Goal: Information Seeking & Learning: Learn about a topic

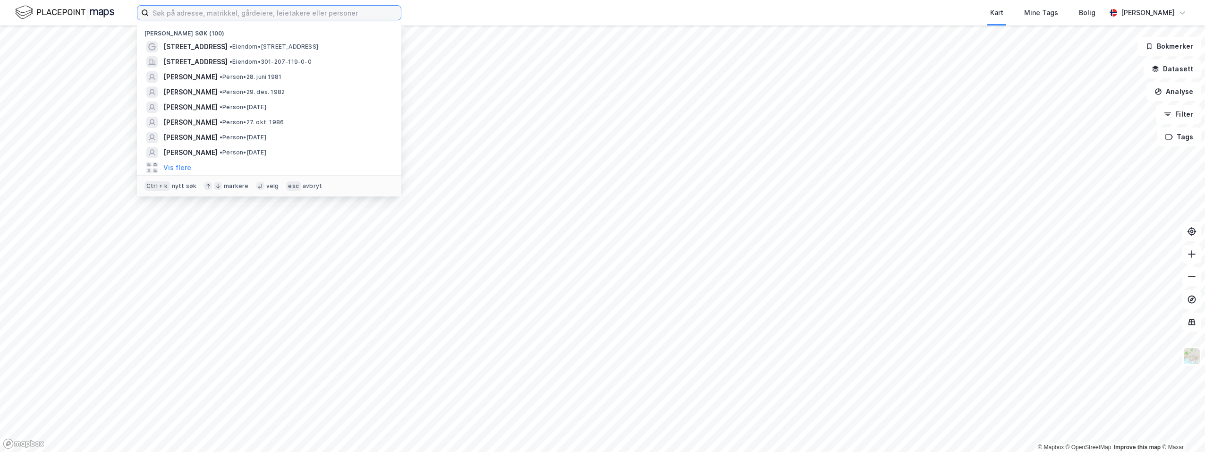
click at [169, 13] on input at bounding box center [275, 13] width 252 height 14
paste input "[PERSON_NAME]"
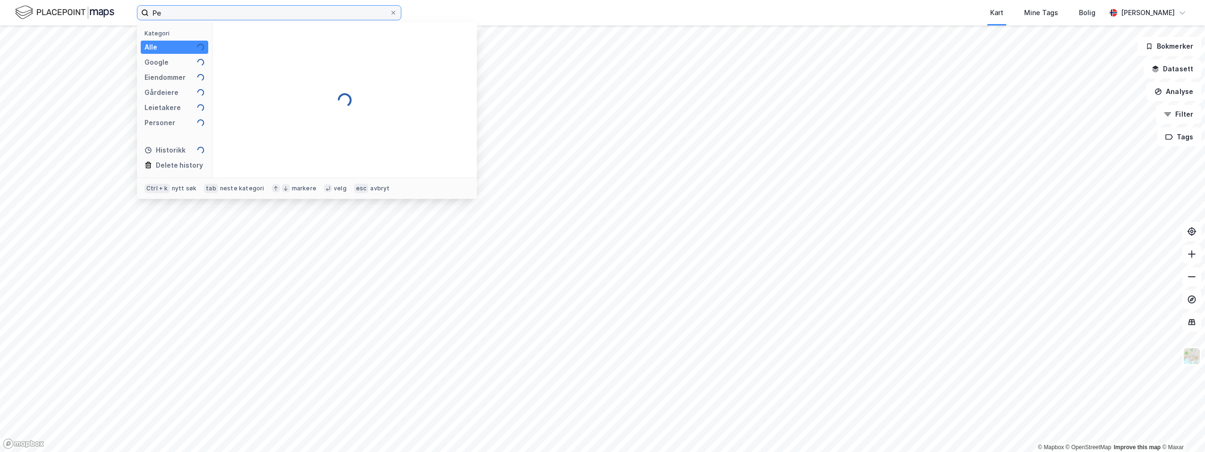
type input "P"
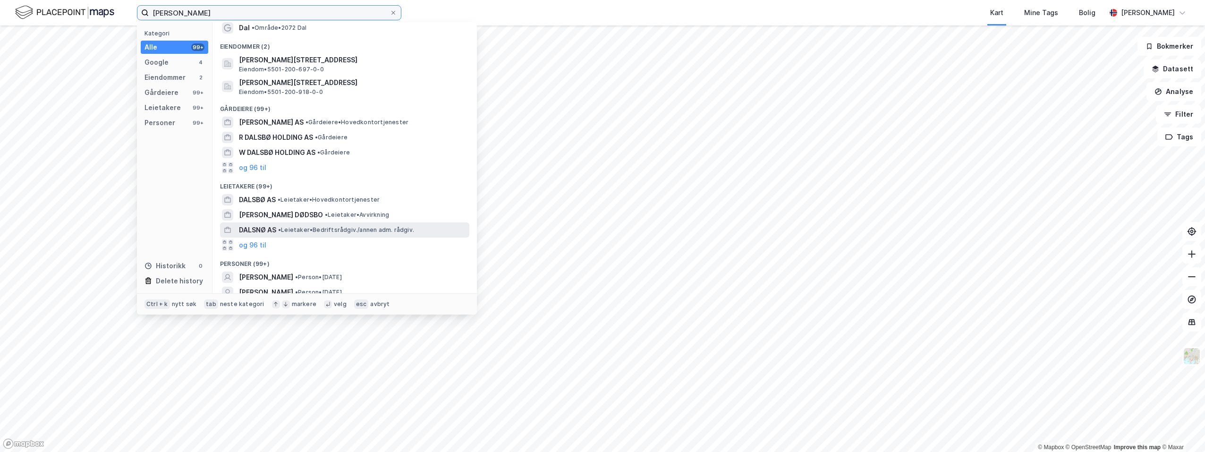
scroll to position [100, 0]
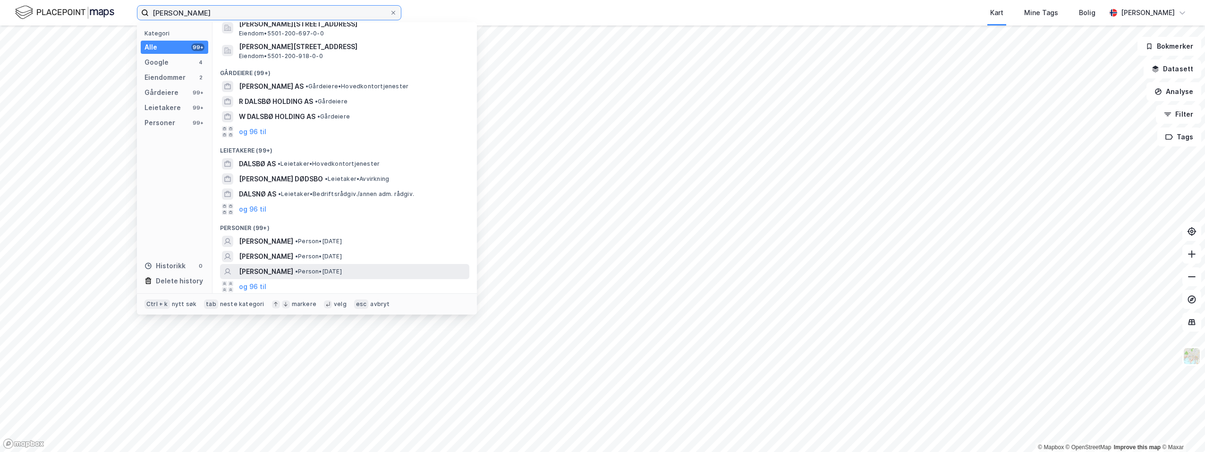
type input "[PERSON_NAME]"
click at [261, 271] on span "[PERSON_NAME]" at bounding box center [266, 271] width 54 height 11
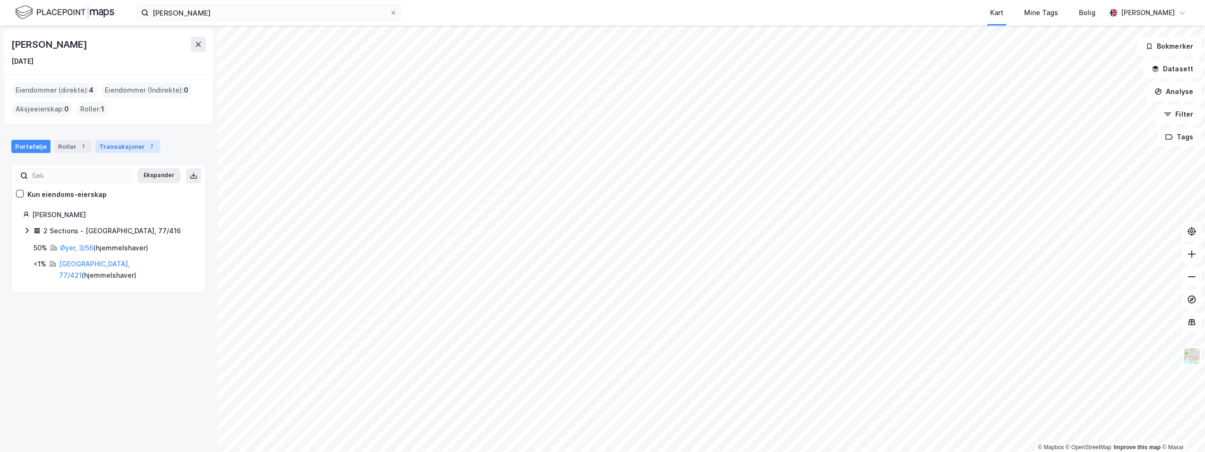
click at [130, 147] on div "Transaksjoner 7" at bounding box center [127, 146] width 65 height 13
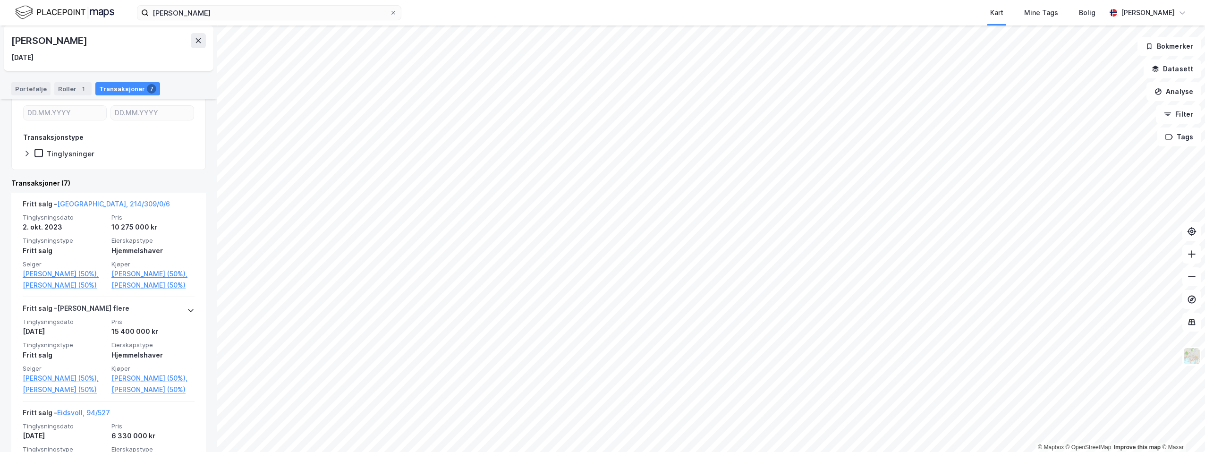
scroll to position [142, 0]
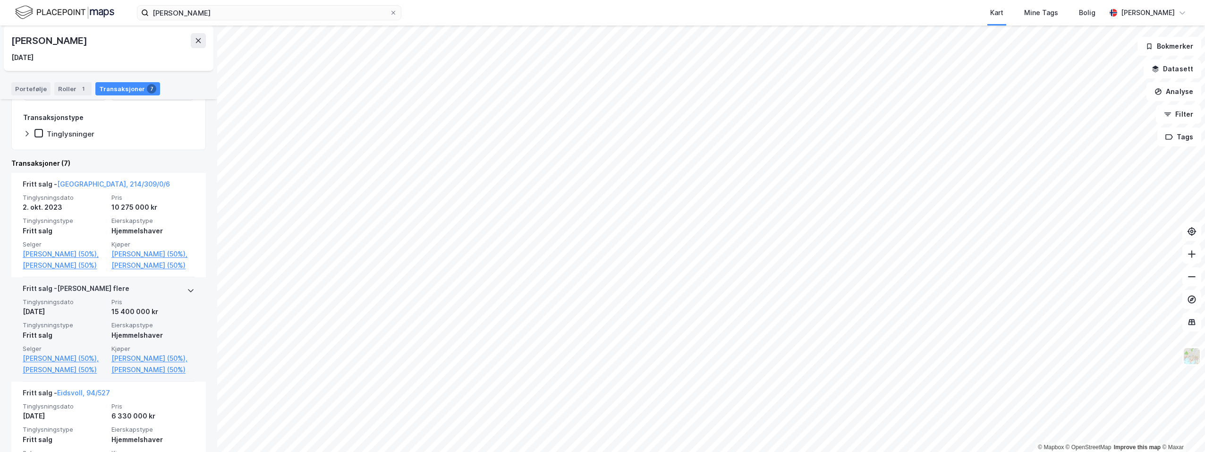
click at [187, 294] on icon at bounding box center [191, 291] width 8 height 8
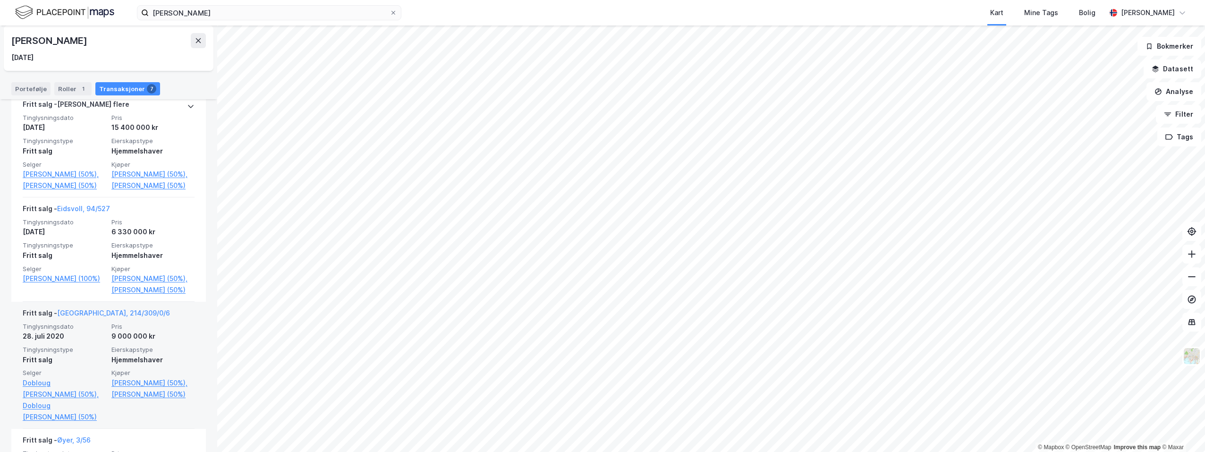
scroll to position [184, 0]
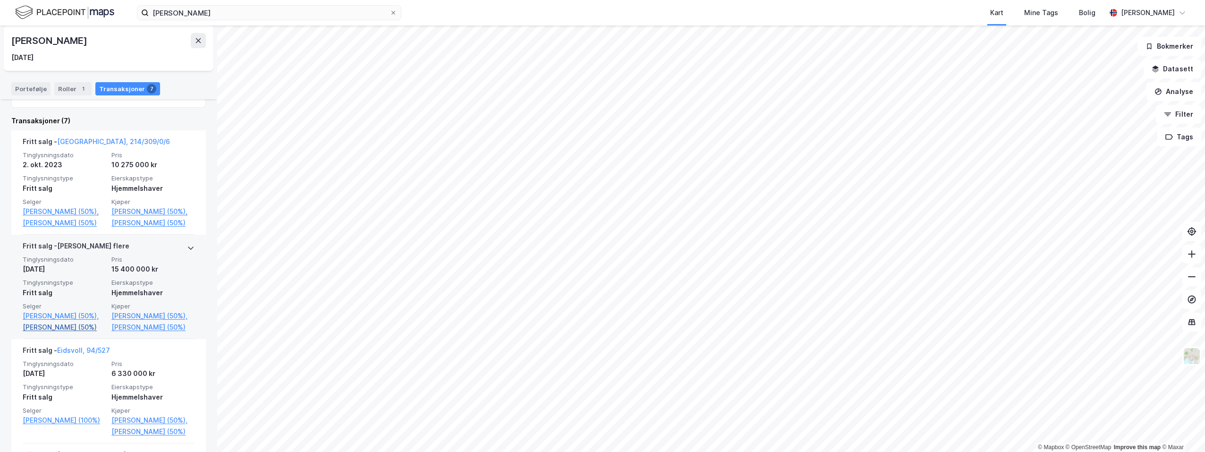
click at [46, 333] on link "[PERSON_NAME] (50%)" at bounding box center [64, 327] width 83 height 11
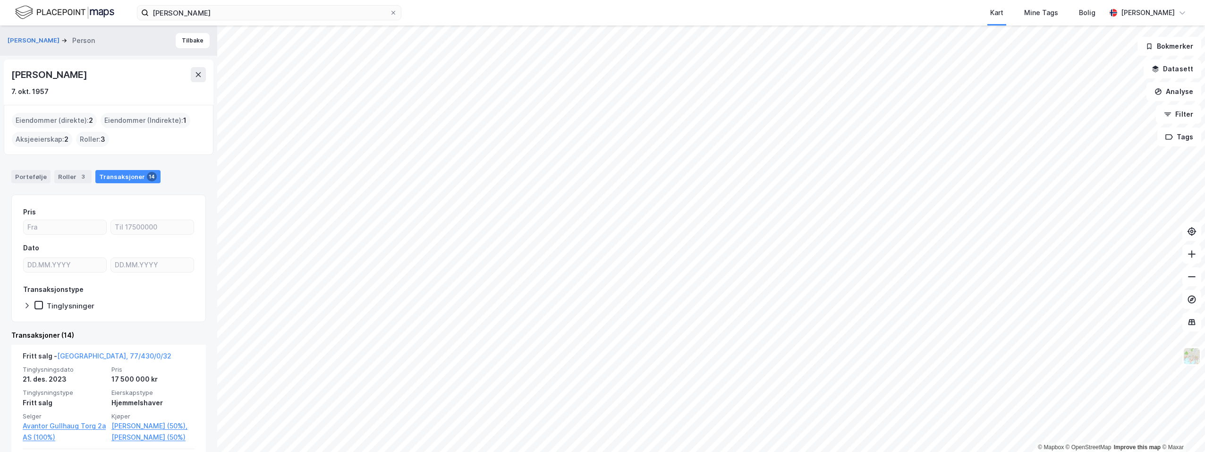
click at [88, 140] on div "Roller : 3" at bounding box center [92, 139] width 33 height 15
click at [62, 178] on div "Roller 3" at bounding box center [72, 176] width 37 height 13
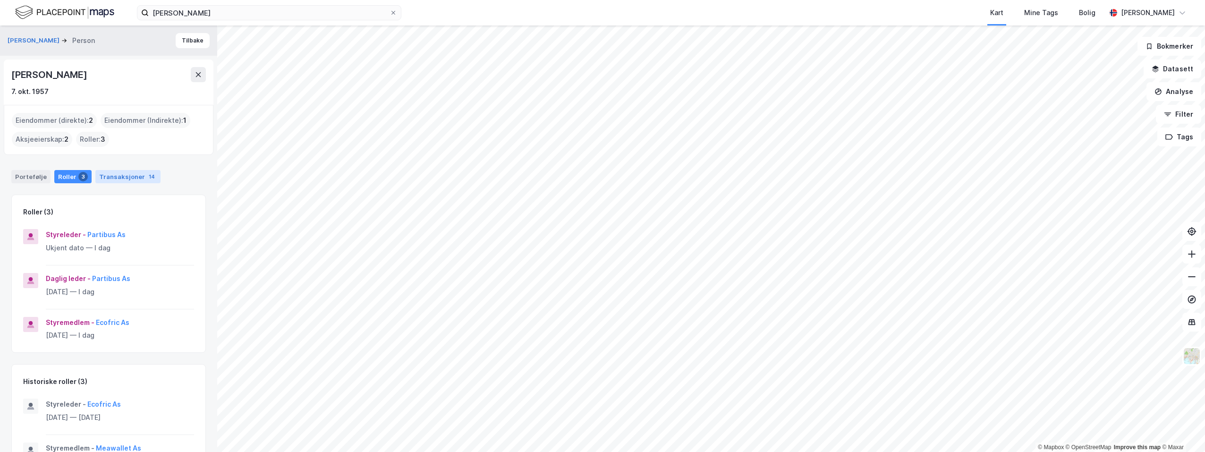
click at [114, 174] on div "Transaksjoner 14" at bounding box center [127, 176] width 65 height 13
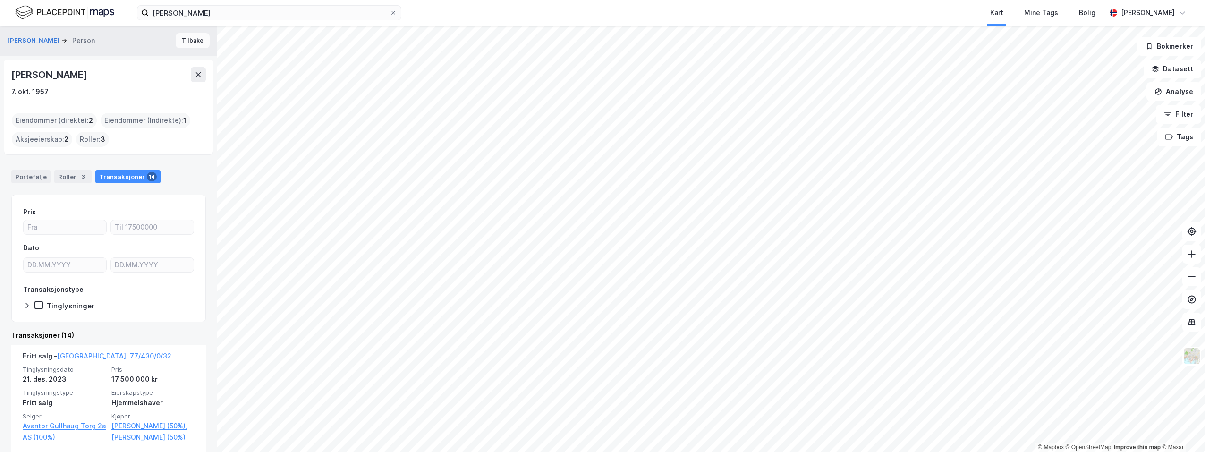
click at [184, 40] on button "Tilbake" at bounding box center [193, 40] width 34 height 15
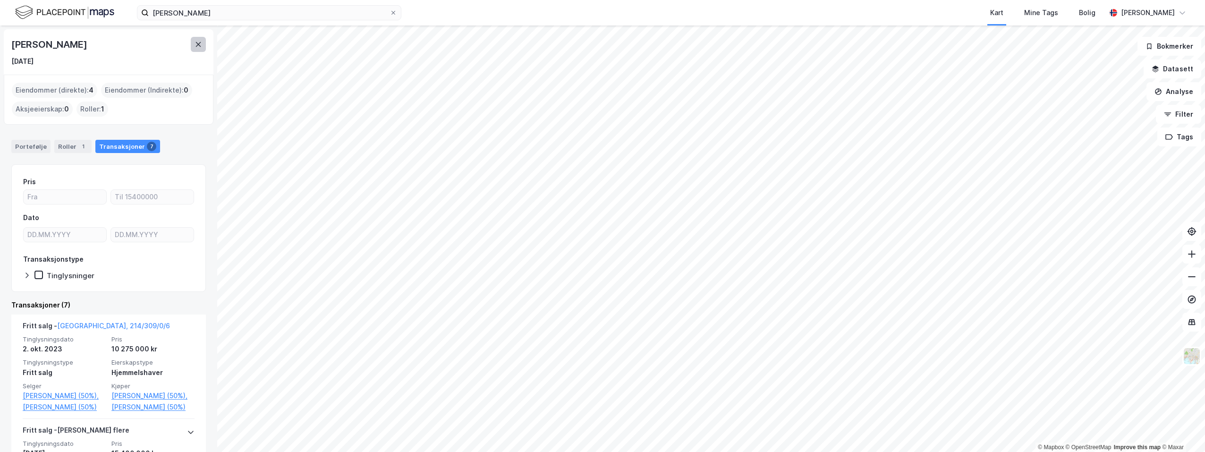
click at [198, 42] on icon at bounding box center [199, 45] width 8 height 8
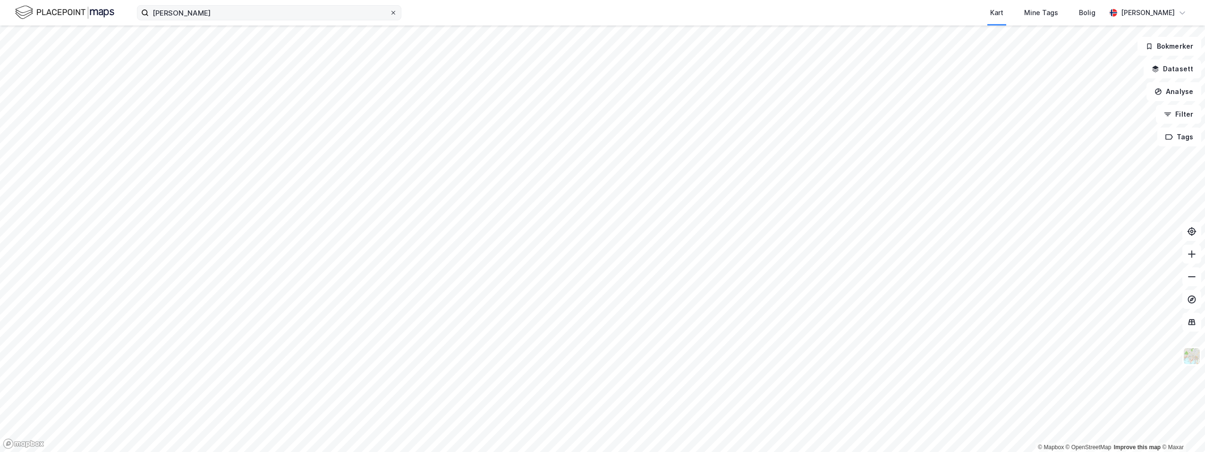
click at [392, 12] on icon at bounding box center [393, 13] width 6 height 6
click at [390, 12] on input "[PERSON_NAME]" at bounding box center [269, 13] width 241 height 14
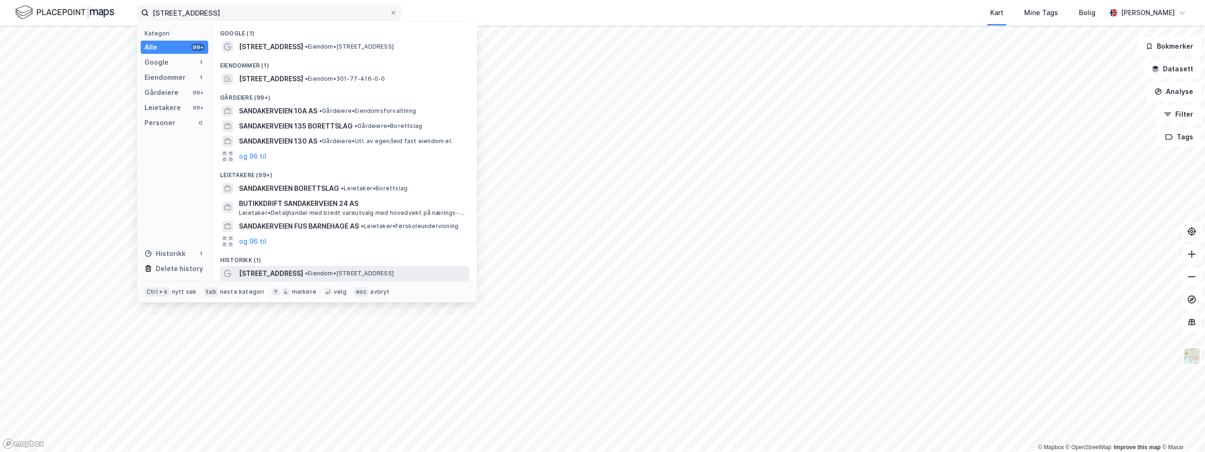
click at [289, 269] on span "[STREET_ADDRESS]" at bounding box center [271, 273] width 64 height 11
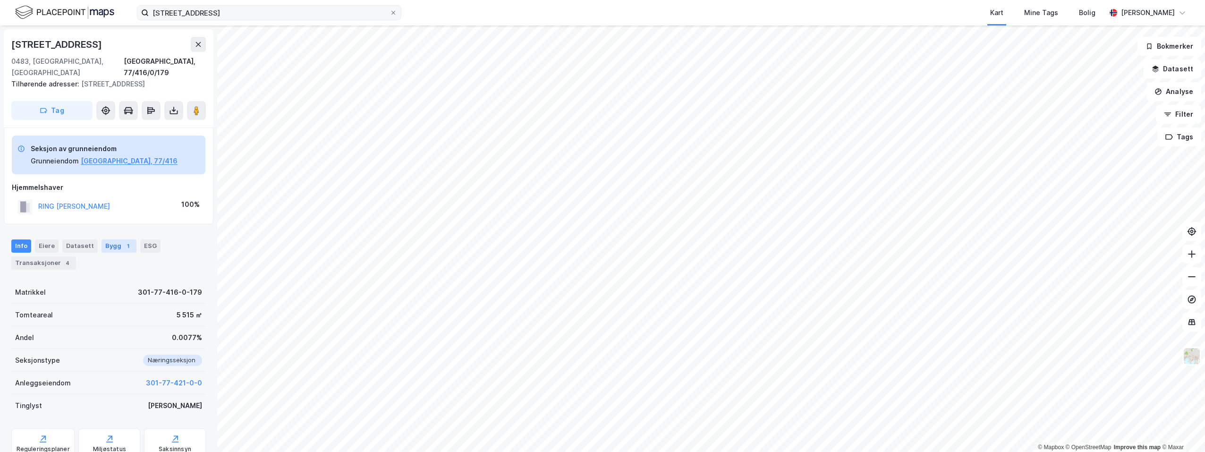
click at [115, 239] on div "Bygg 1" at bounding box center [119, 245] width 35 height 13
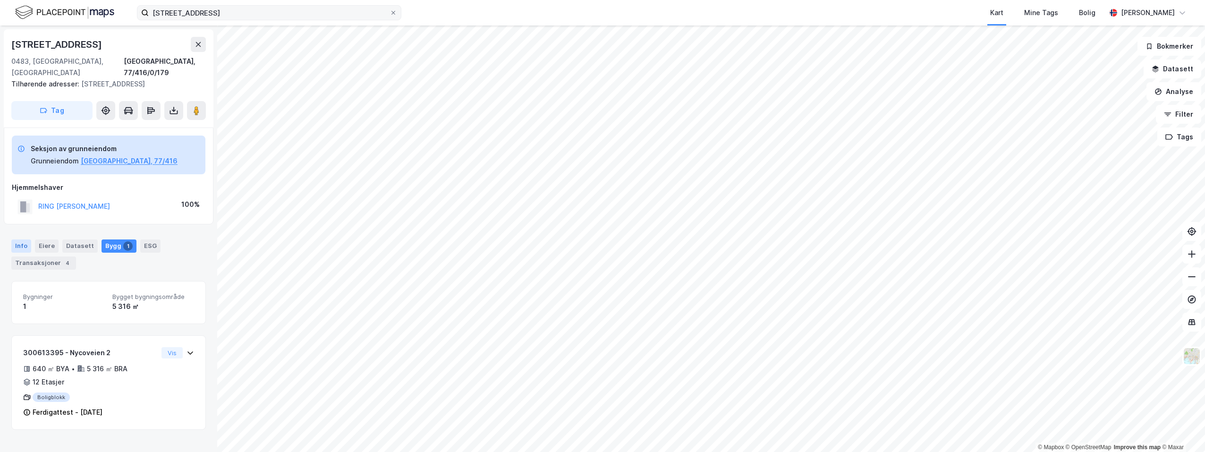
click at [23, 239] on div "Info" at bounding box center [21, 245] width 20 height 13
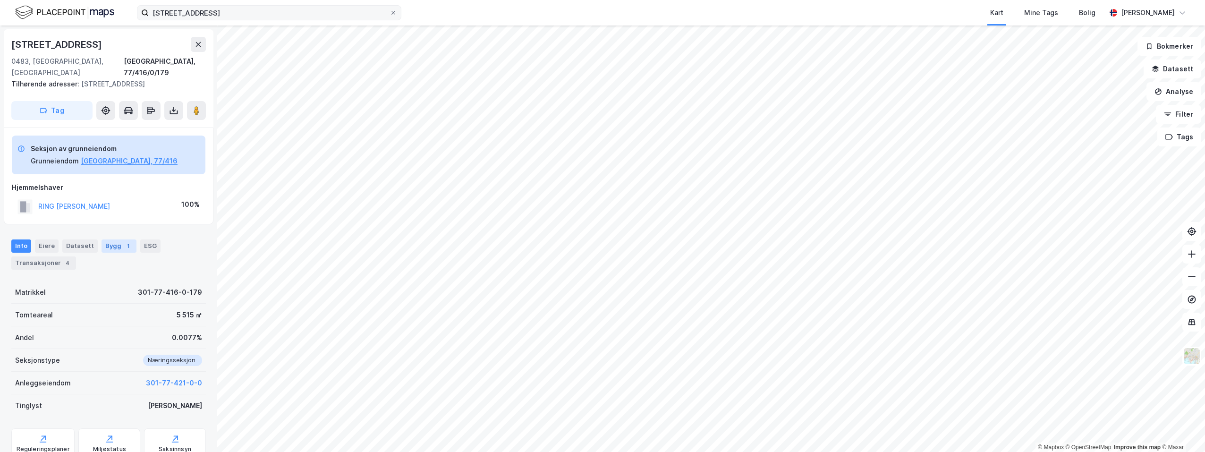
click at [106, 239] on div "Bygg 1" at bounding box center [119, 245] width 35 height 13
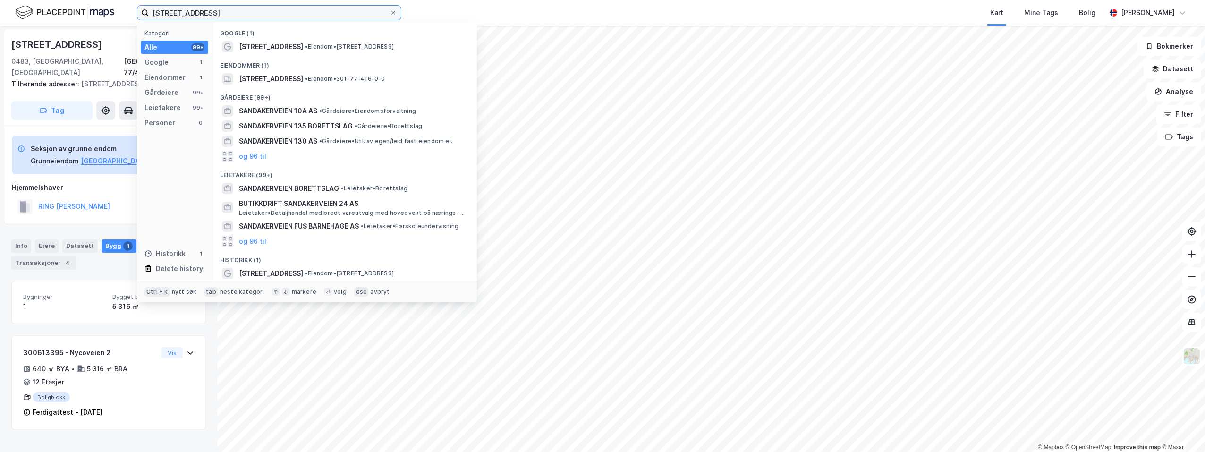
click at [222, 11] on input "[STREET_ADDRESS]" at bounding box center [269, 13] width 241 height 14
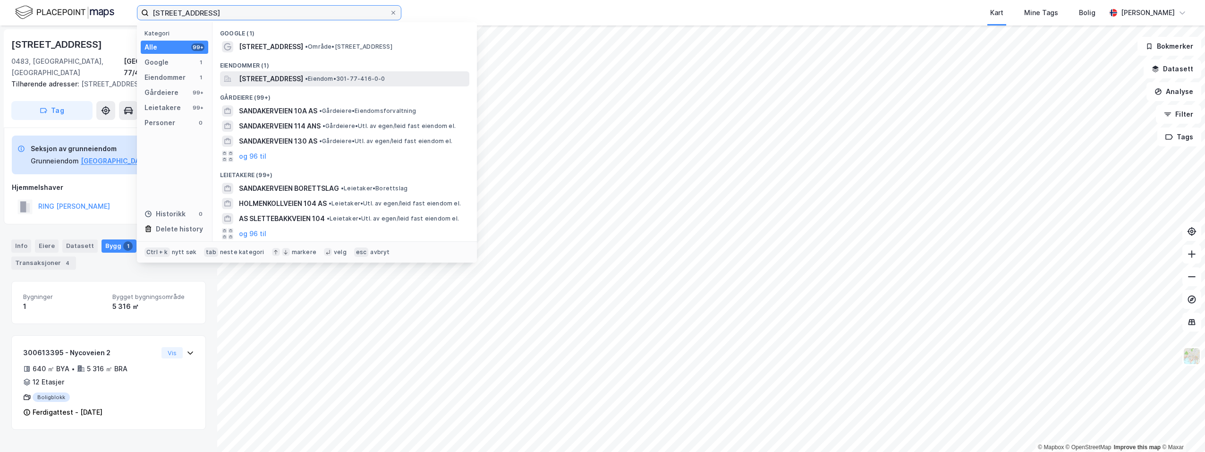
type input "[STREET_ADDRESS]"
click at [279, 77] on span "[STREET_ADDRESS]" at bounding box center [271, 78] width 64 height 11
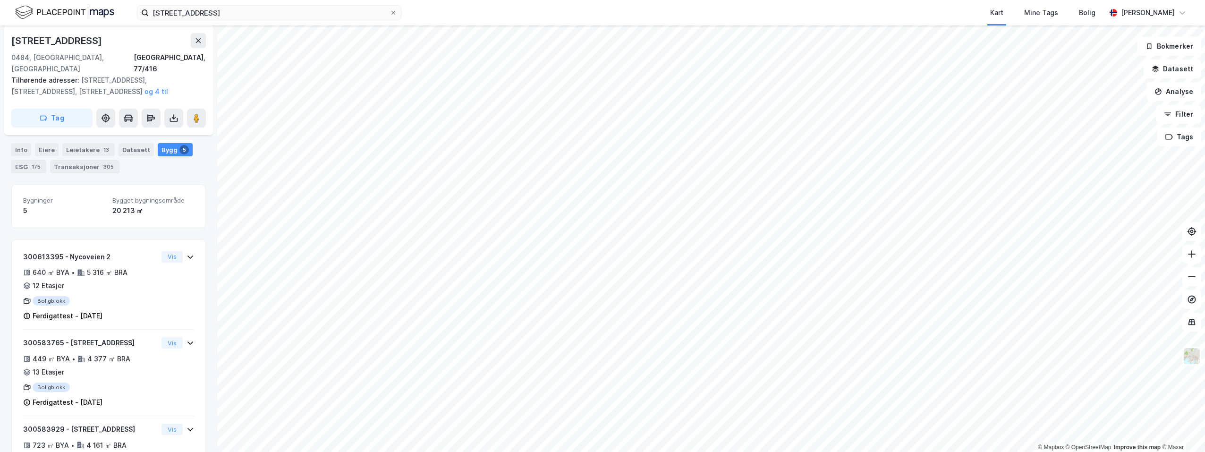
scroll to position [55, 0]
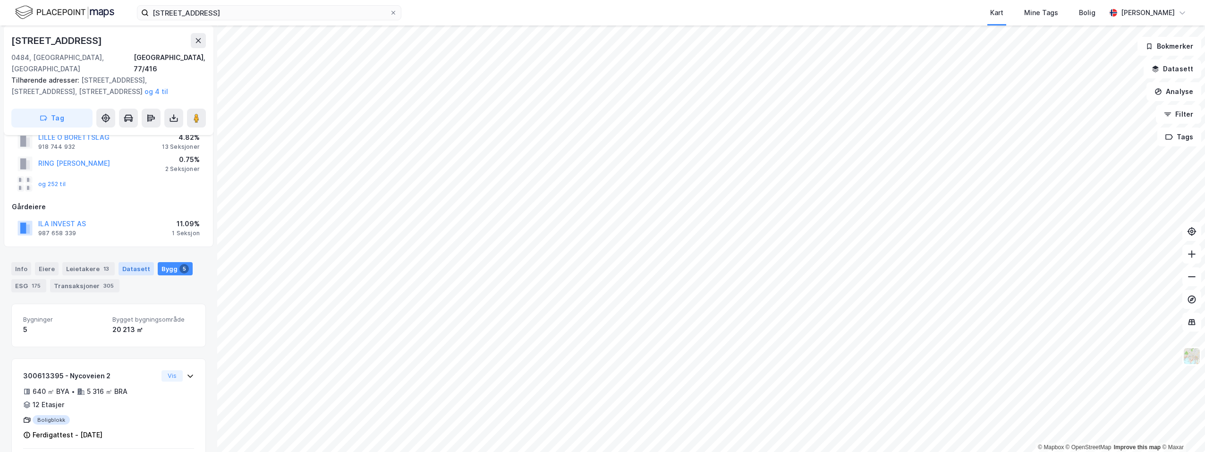
click at [131, 262] on div "Datasett" at bounding box center [136, 268] width 35 height 13
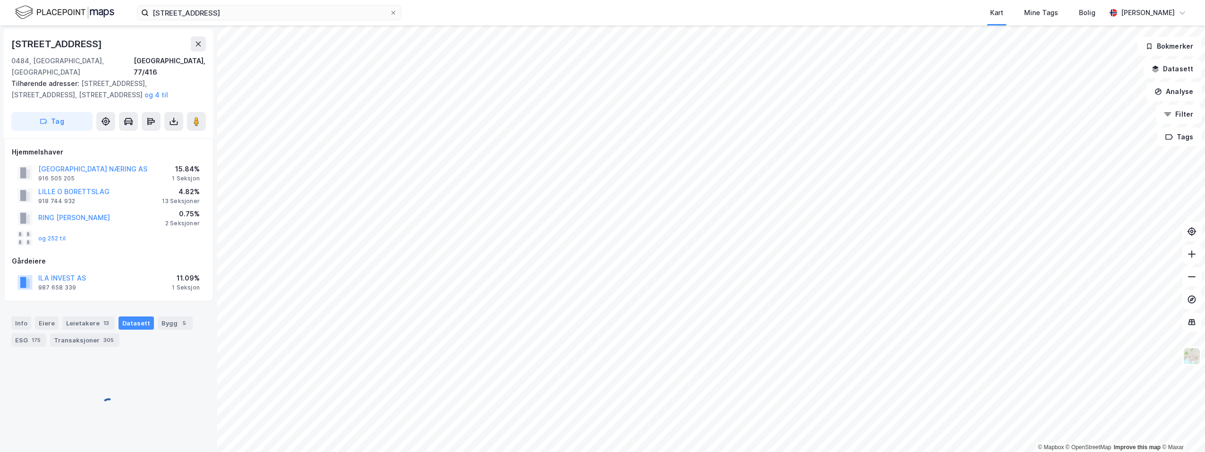
scroll to position [2, 0]
click at [45, 315] on div "Eiere" at bounding box center [47, 321] width 24 height 13
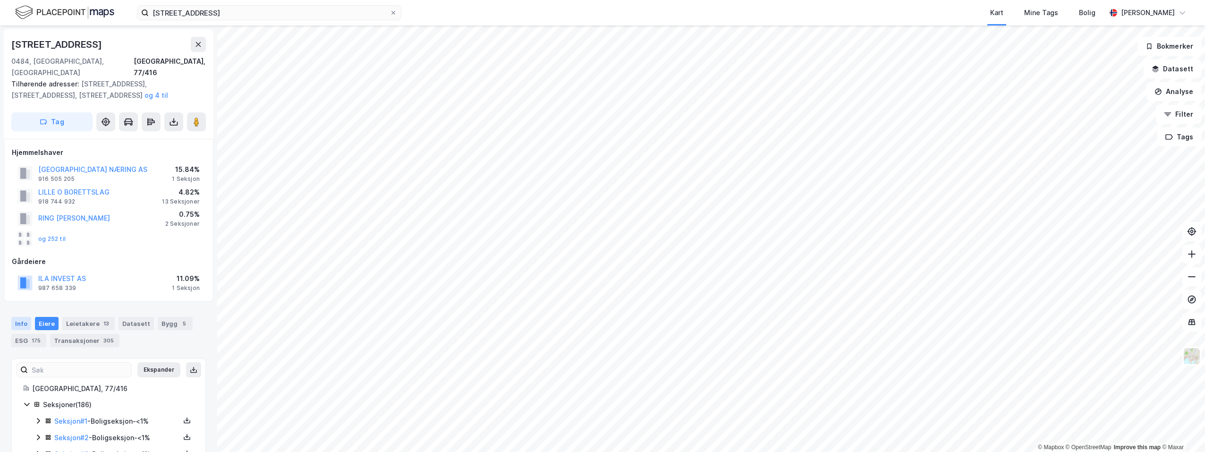
click at [17, 317] on div "Info" at bounding box center [21, 323] width 20 height 13
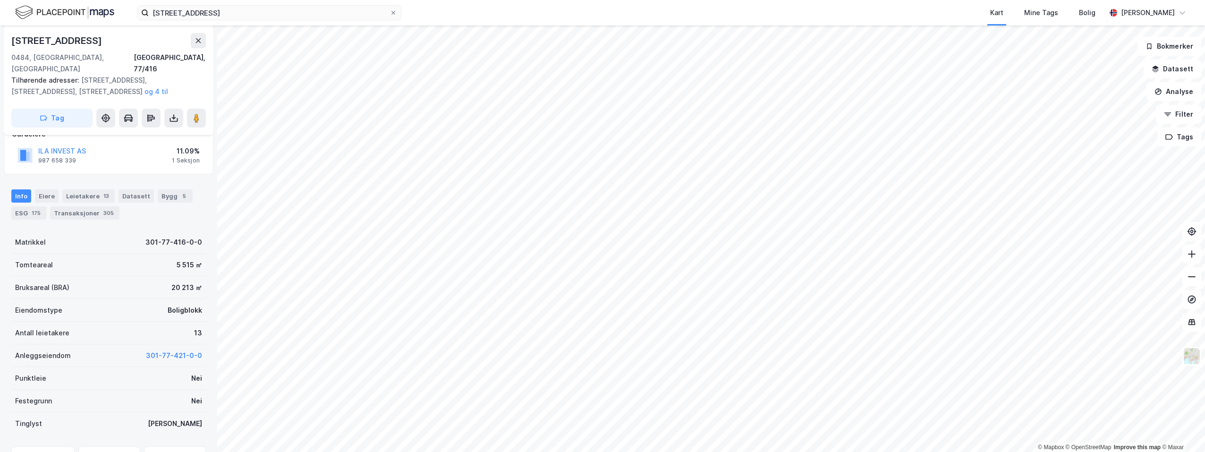
scroll to position [94, 0]
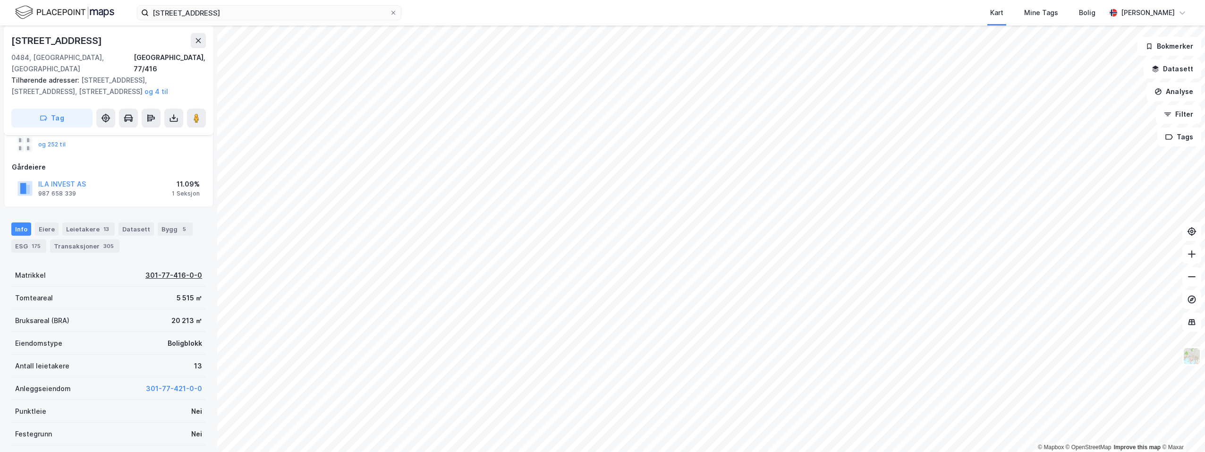
click at [187, 270] on div "301-77-416-0-0" at bounding box center [173, 275] width 57 height 11
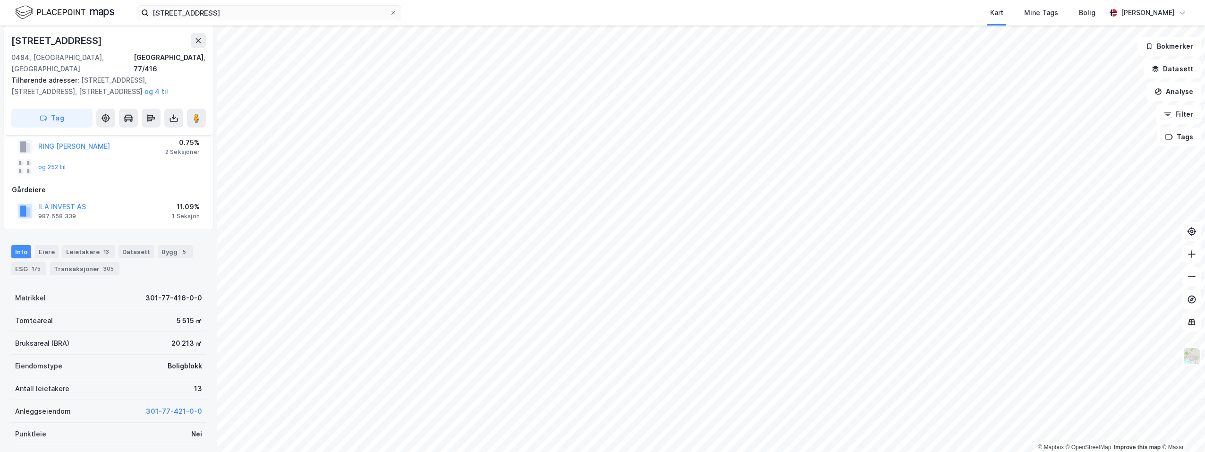
scroll to position [0, 0]
